Goal: Find specific page/section

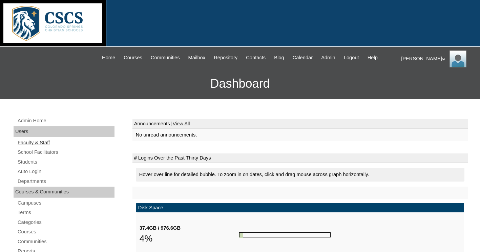
click at [44, 142] on link "Faculty & Staff" at bounding box center [66, 143] width 98 height 8
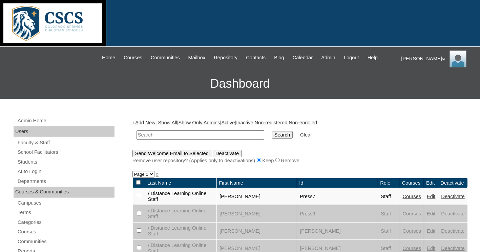
click at [171, 131] on input "text" at bounding box center [201, 134] width 128 height 9
type input "Reed"
click at [272, 131] on input "Search" at bounding box center [282, 134] width 21 height 7
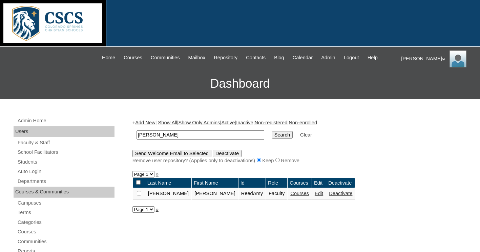
click at [290, 191] on link "Courses" at bounding box center [299, 193] width 19 height 5
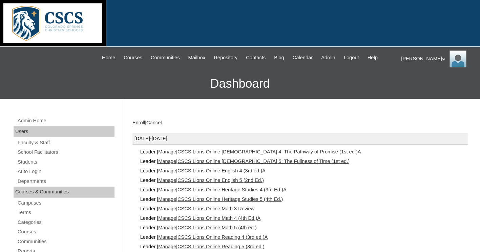
click at [249, 170] on link "CSCS Lions Online English 4 (3rd ed.)A" at bounding box center [222, 170] width 88 height 5
